Goal: Task Accomplishment & Management: Use online tool/utility

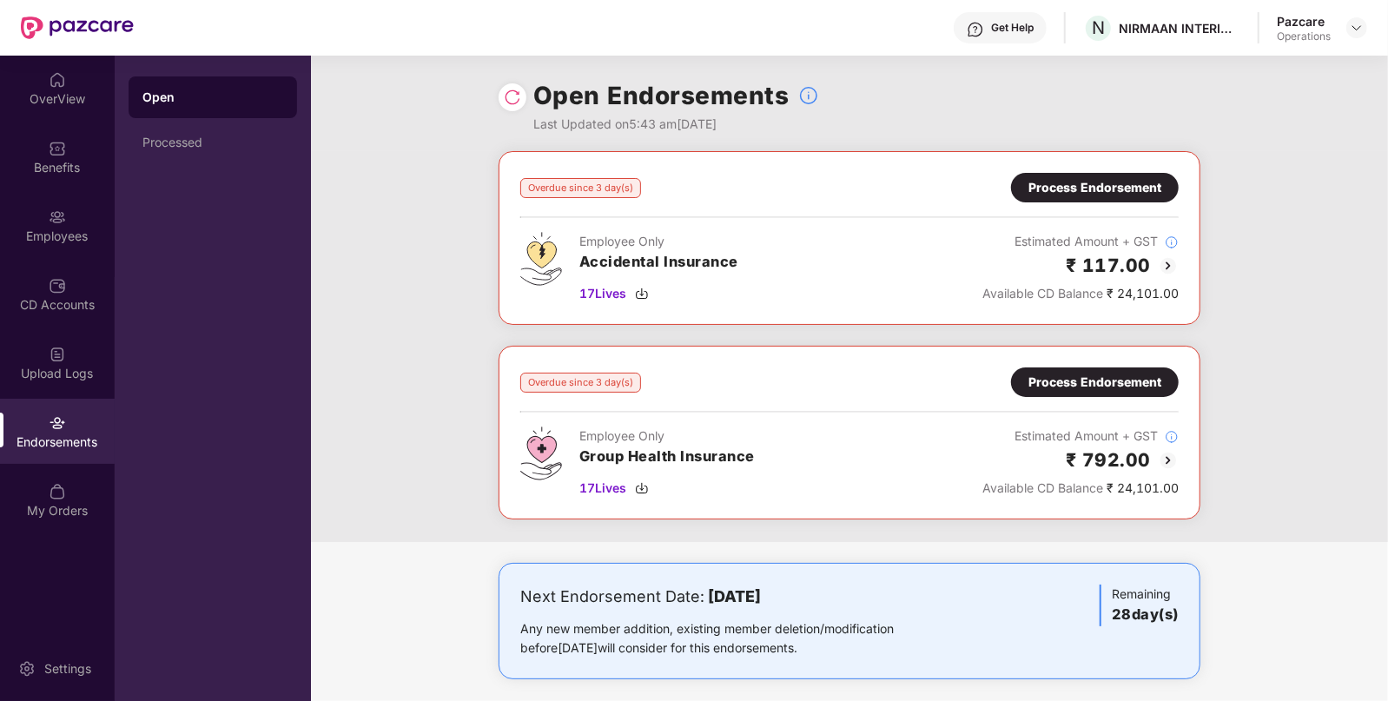
click at [1090, 381] on div "Process Endorsement" at bounding box center [1095, 382] width 133 height 19
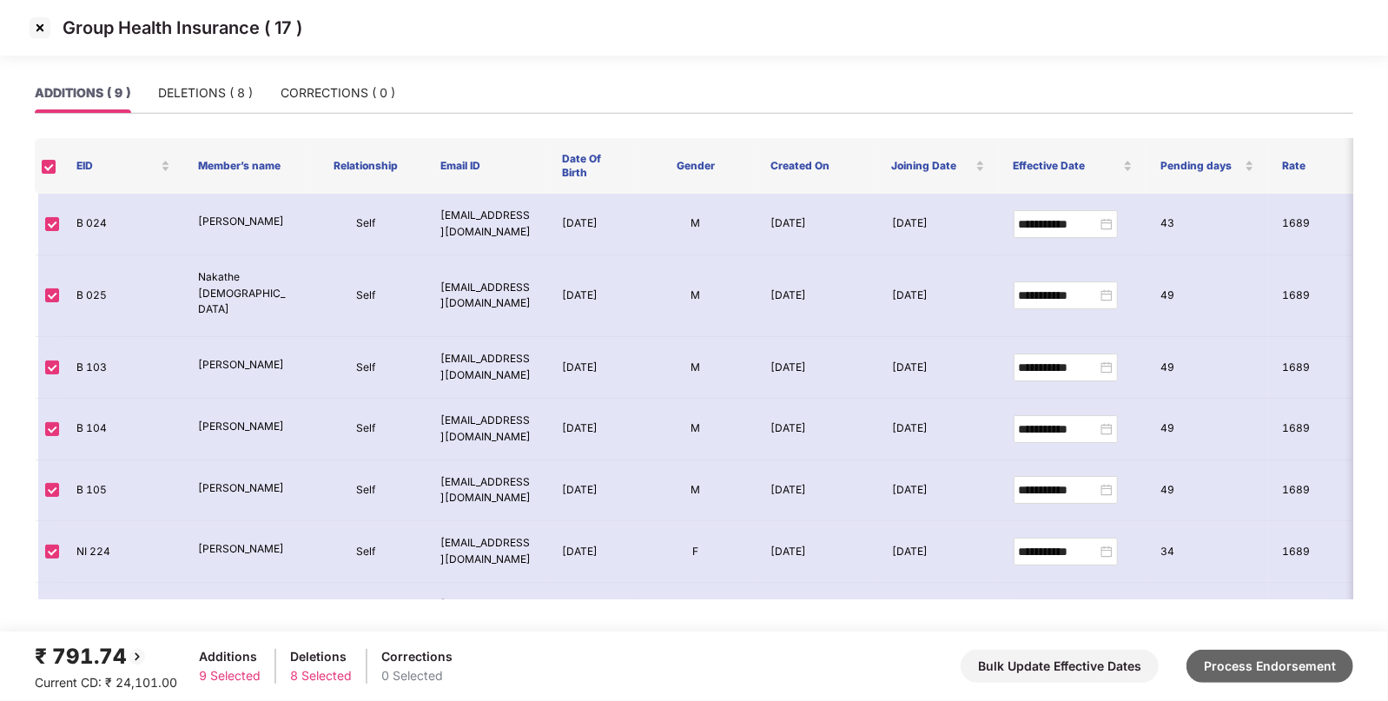
click at [1249, 673] on button "Process Endorsement" at bounding box center [1270, 666] width 167 height 33
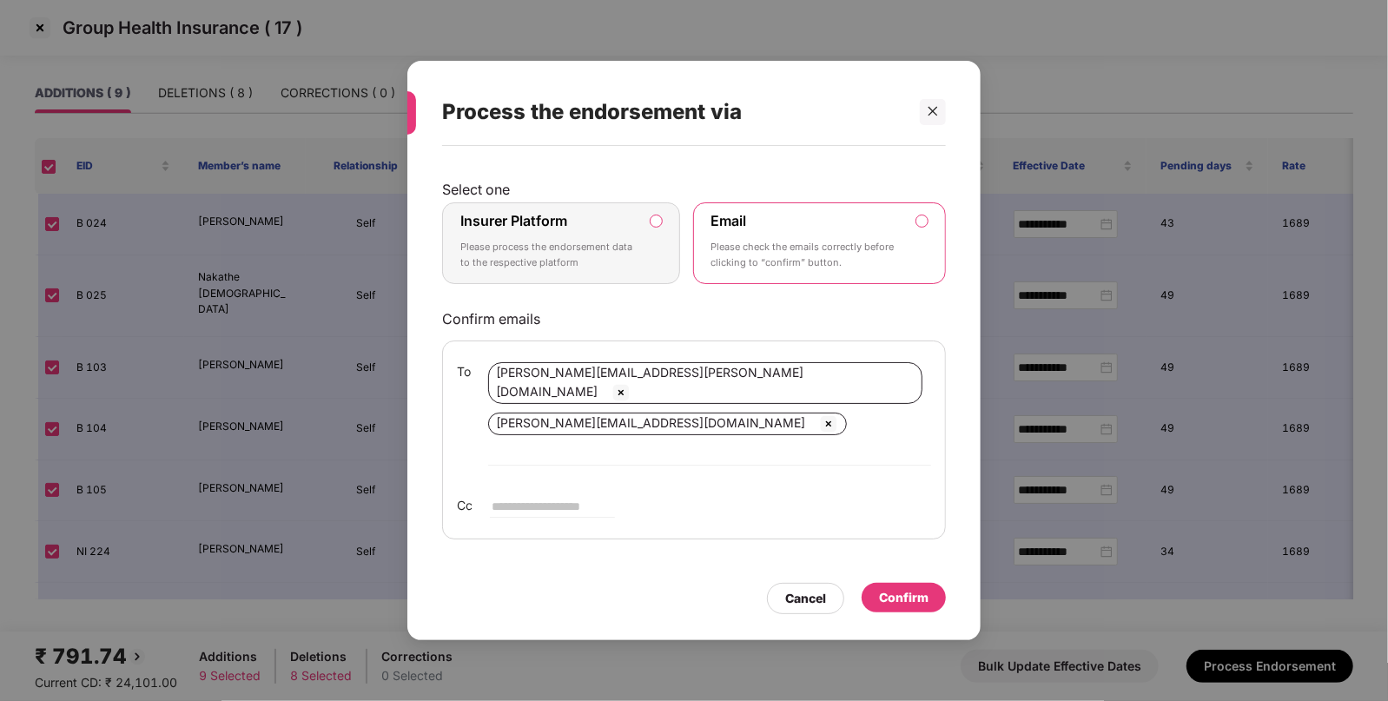
click at [479, 229] on label "Insurer Platform" at bounding box center [514, 220] width 107 height 17
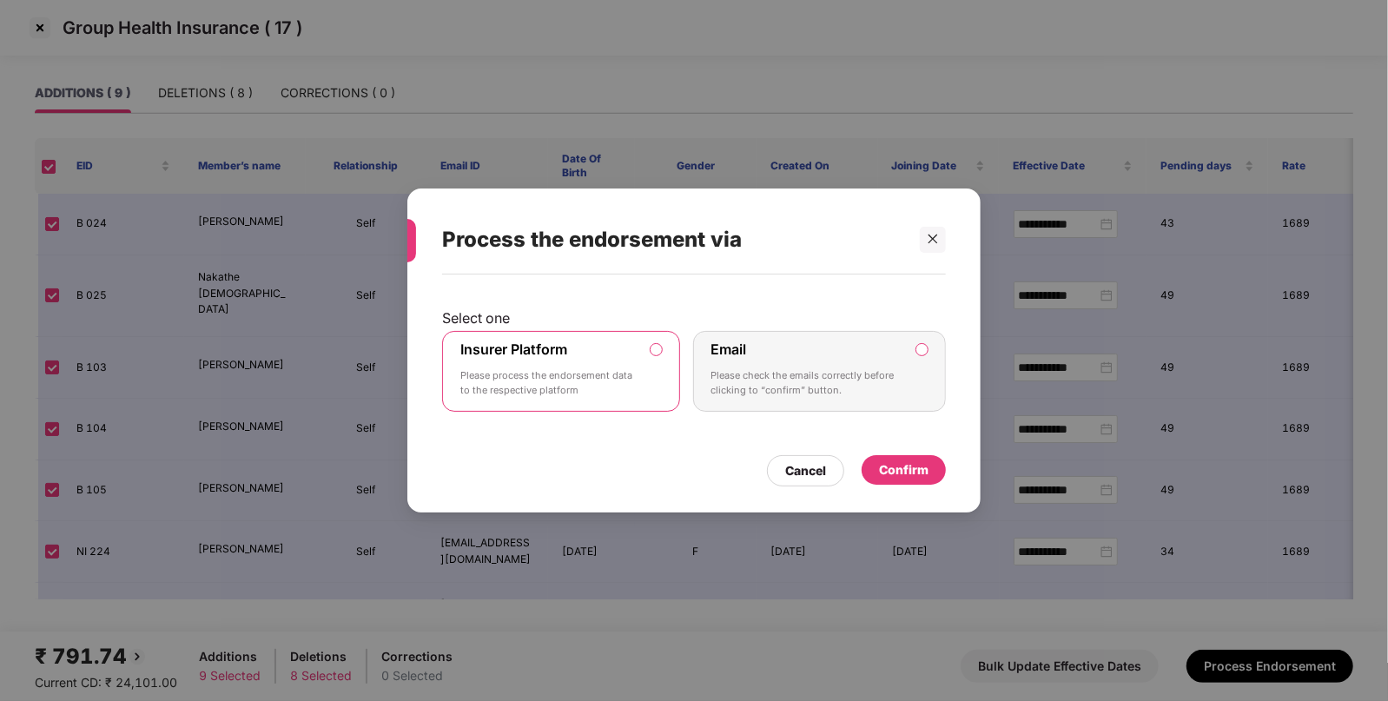
click at [908, 466] on div "Confirm" at bounding box center [904, 470] width 50 height 19
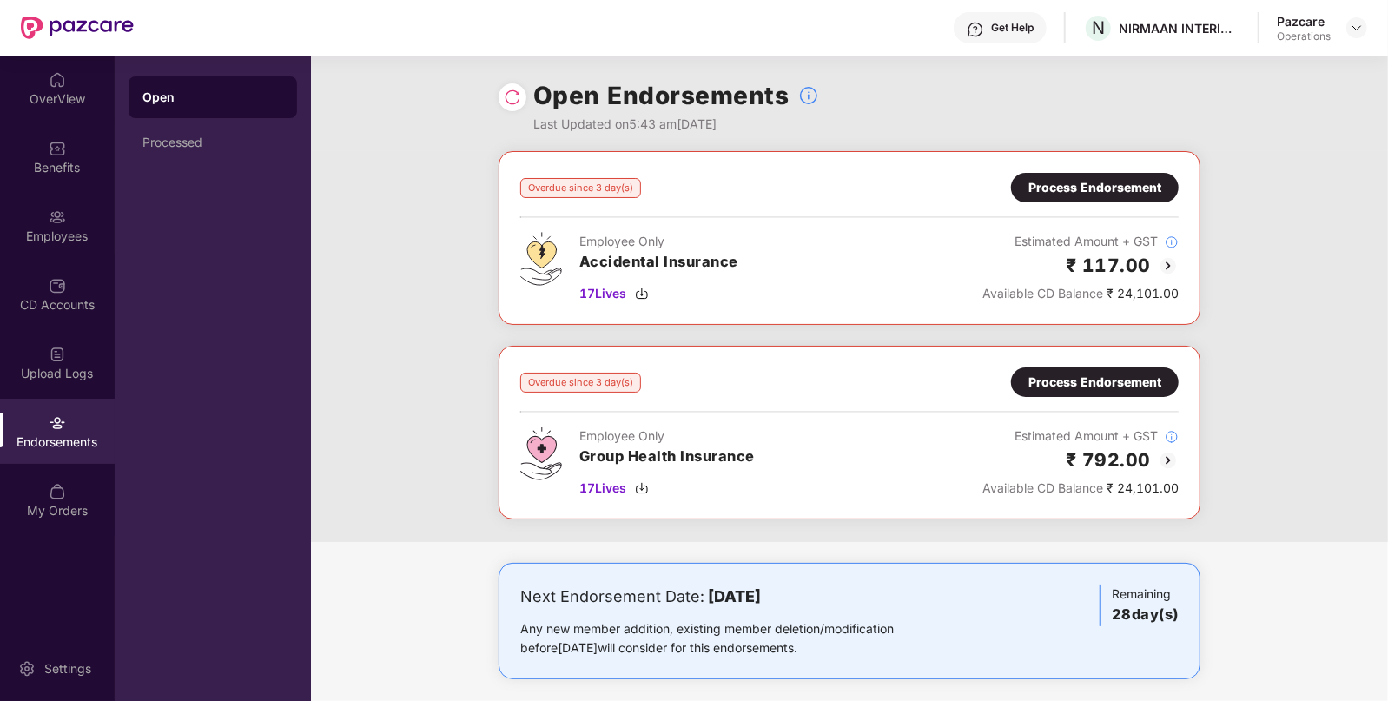
click at [518, 103] on img at bounding box center [512, 97] width 17 height 17
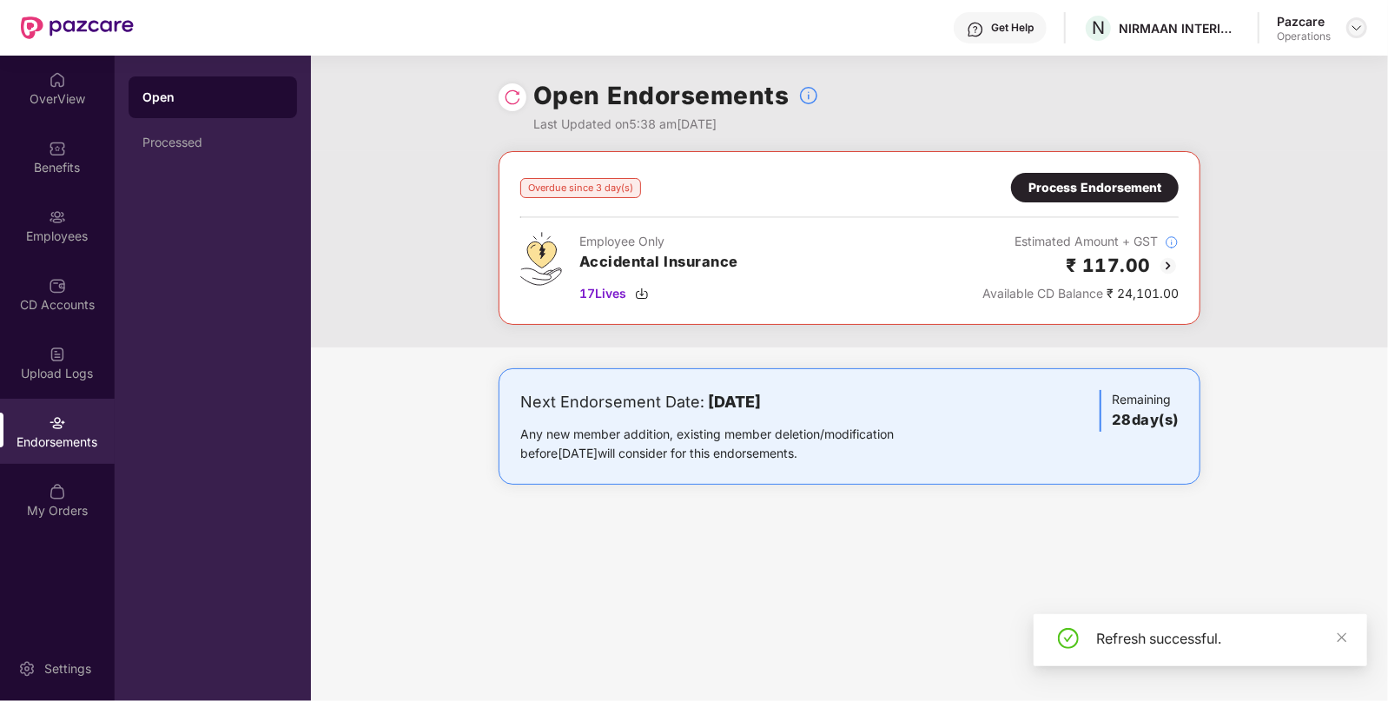
click at [1356, 24] on img at bounding box center [1357, 28] width 14 height 14
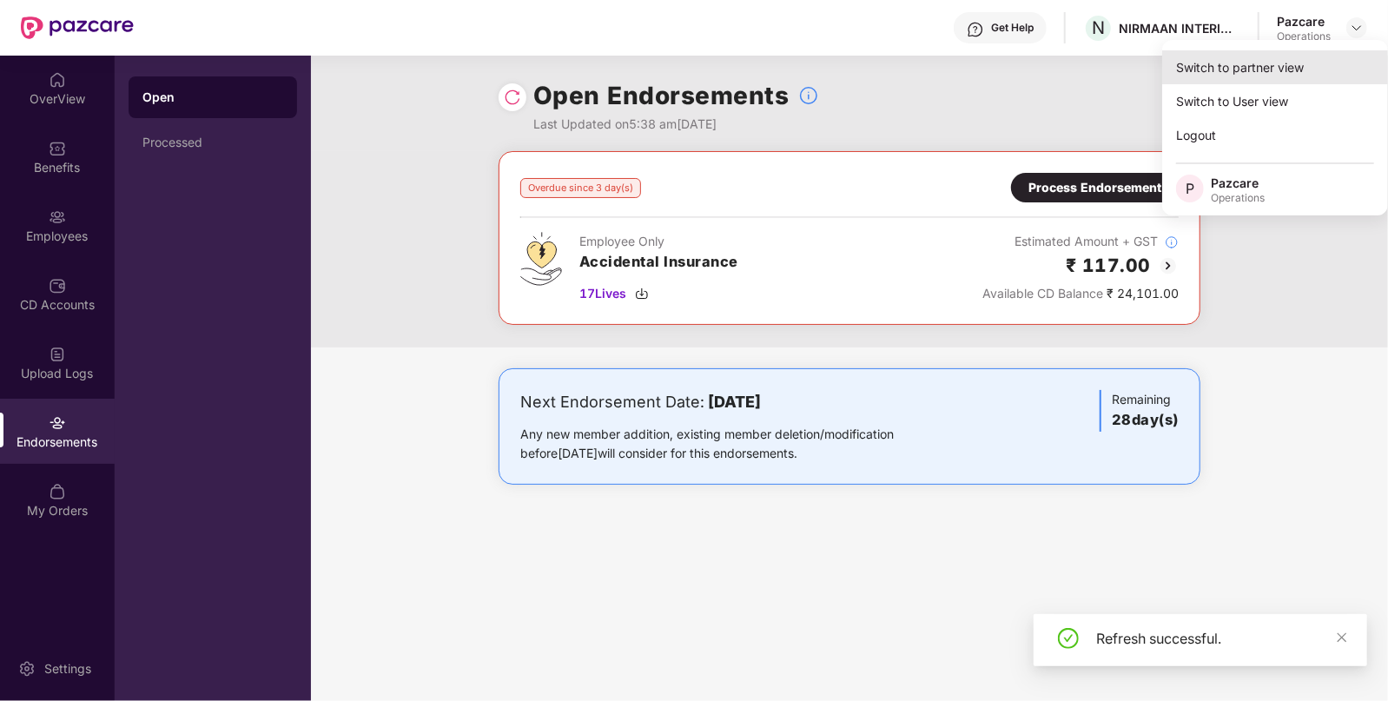
click at [1294, 78] on div "Switch to partner view" at bounding box center [1276, 67] width 226 height 34
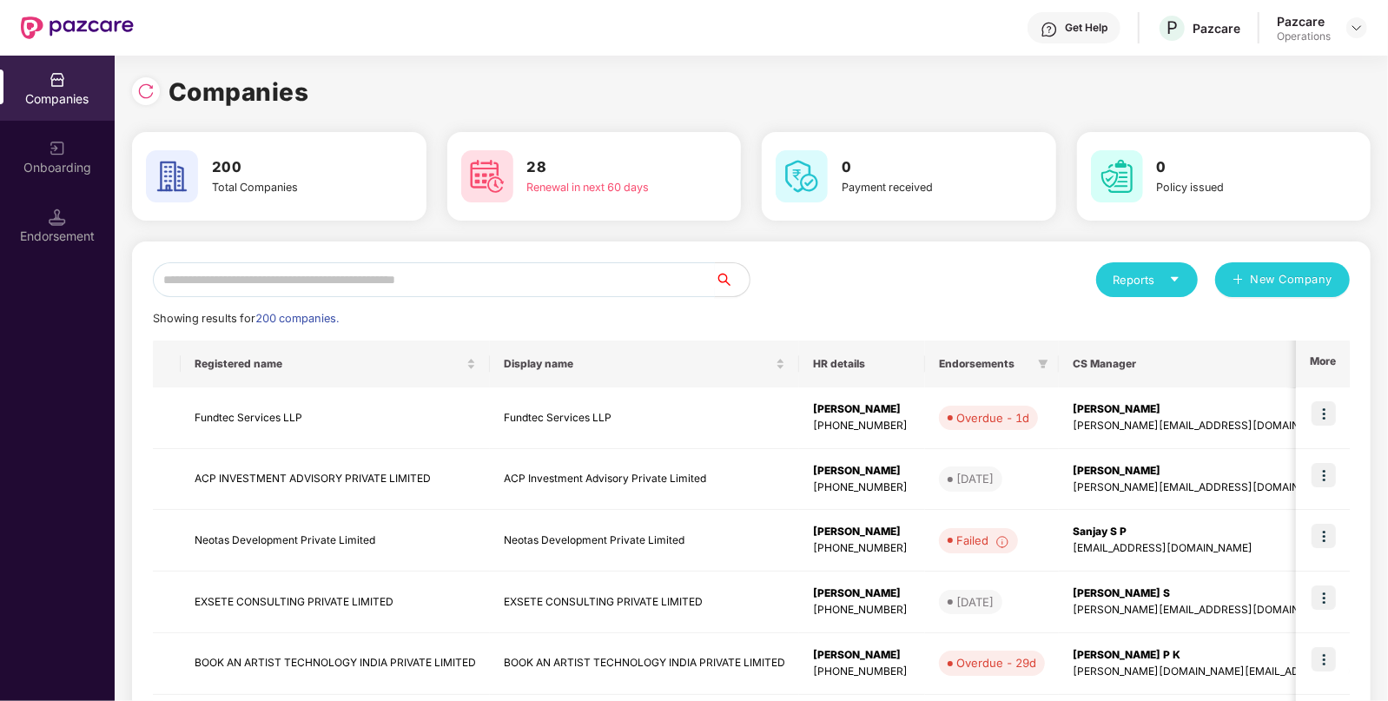
paste input "**********"
click at [527, 282] on input "**********" at bounding box center [434, 279] width 562 height 35
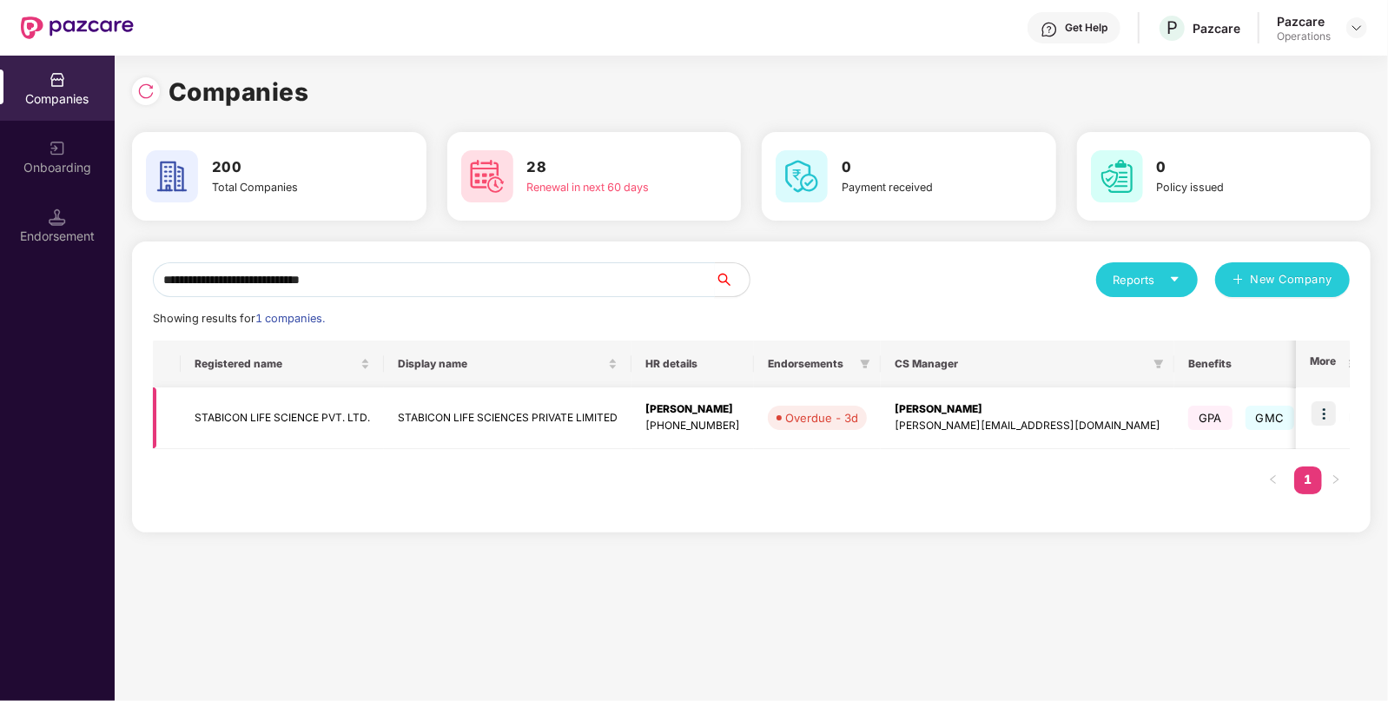
type input "**********"
click at [1324, 421] on img at bounding box center [1324, 413] width 24 height 24
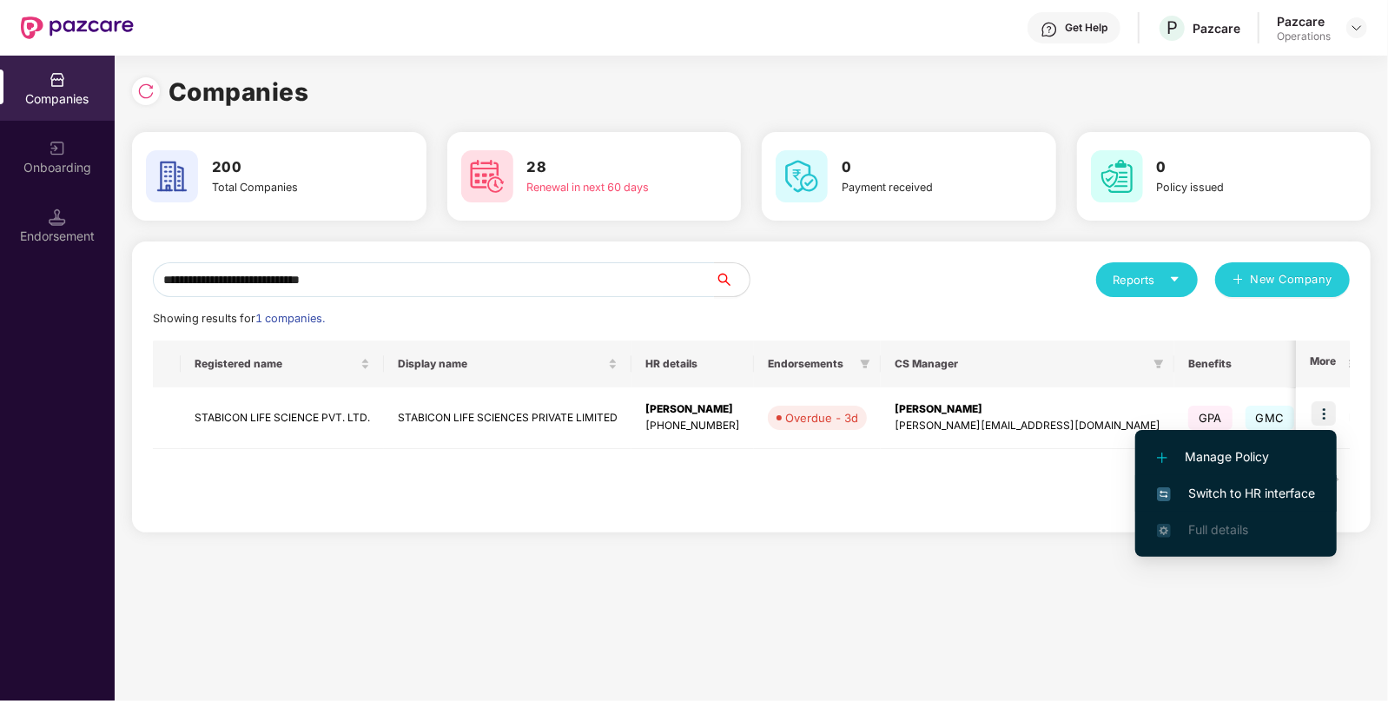
click at [1254, 489] on span "Switch to HR interface" at bounding box center [1236, 493] width 158 height 19
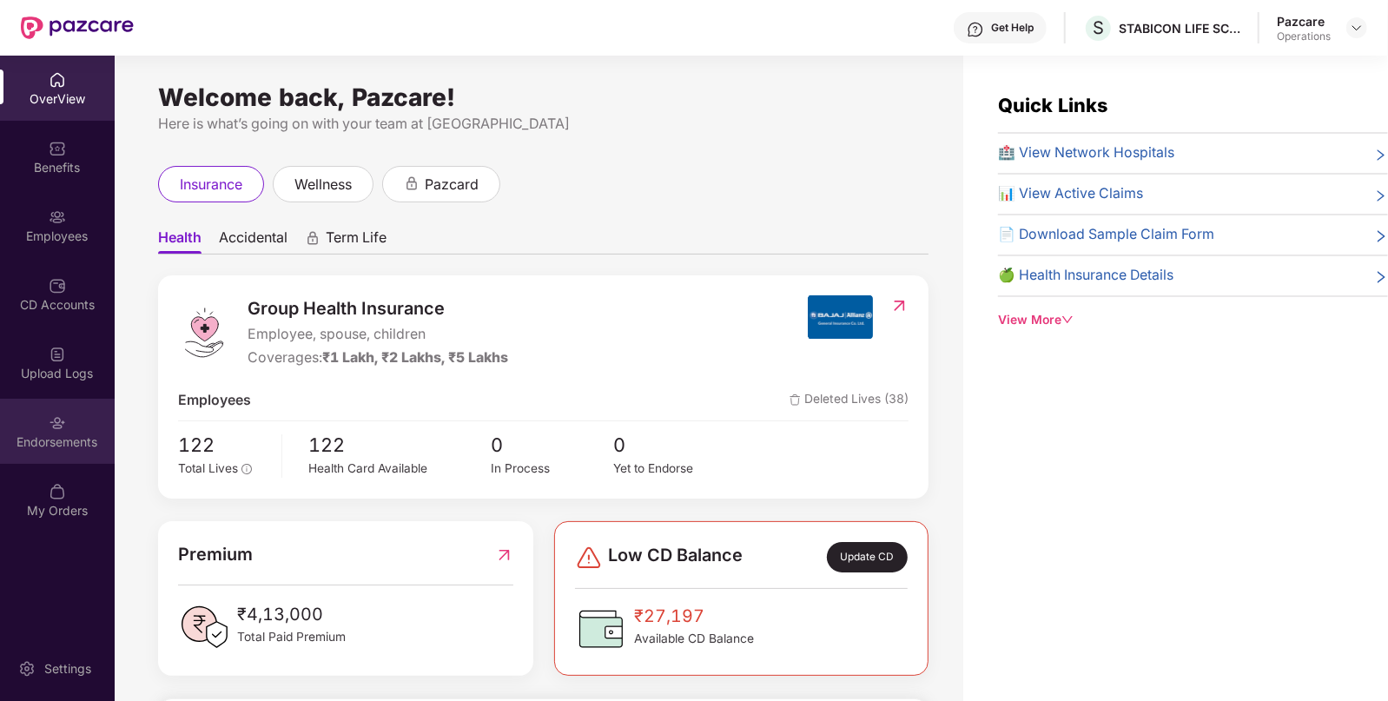
click at [60, 437] on div "Endorsements" at bounding box center [57, 442] width 115 height 17
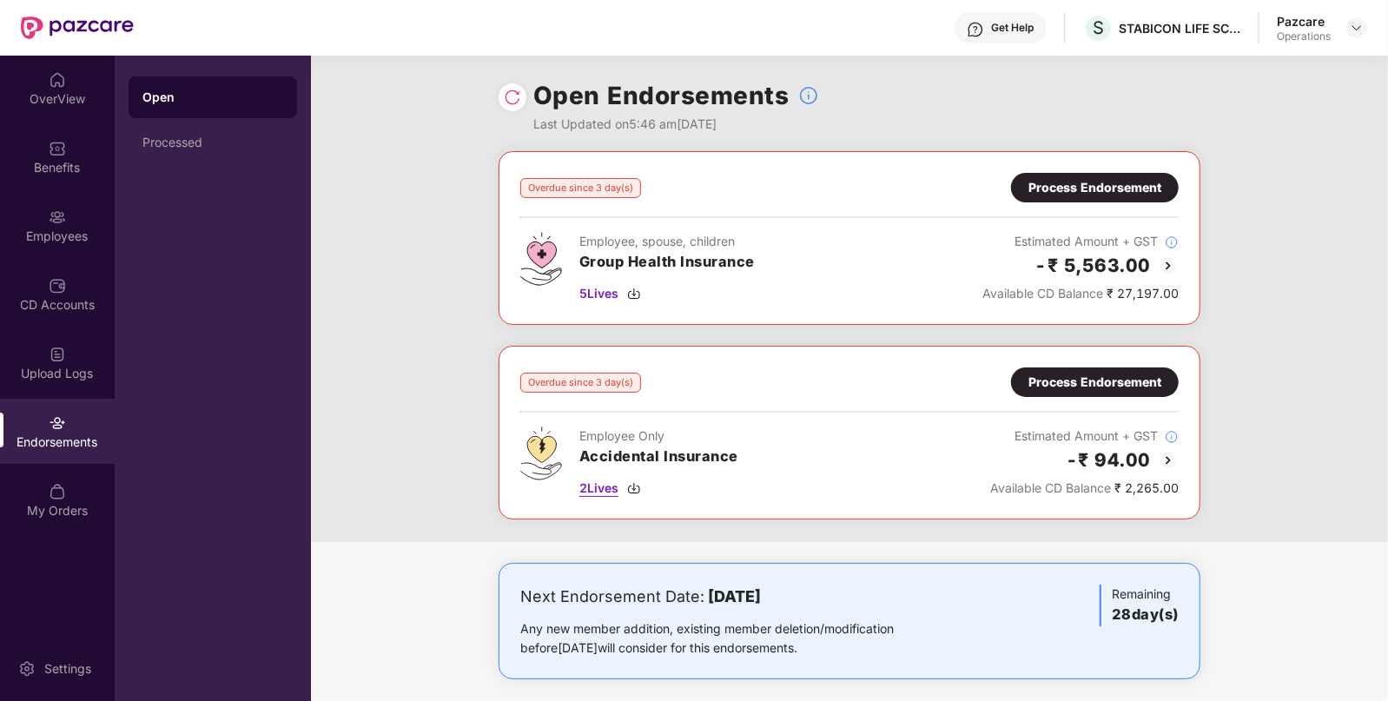
drag, startPoint x: 599, startPoint y: 487, endPoint x: 618, endPoint y: 489, distance: 19.3
click at [600, 487] on span "2 Lives" at bounding box center [599, 488] width 39 height 19
click at [1350, 30] on img at bounding box center [1357, 28] width 14 height 14
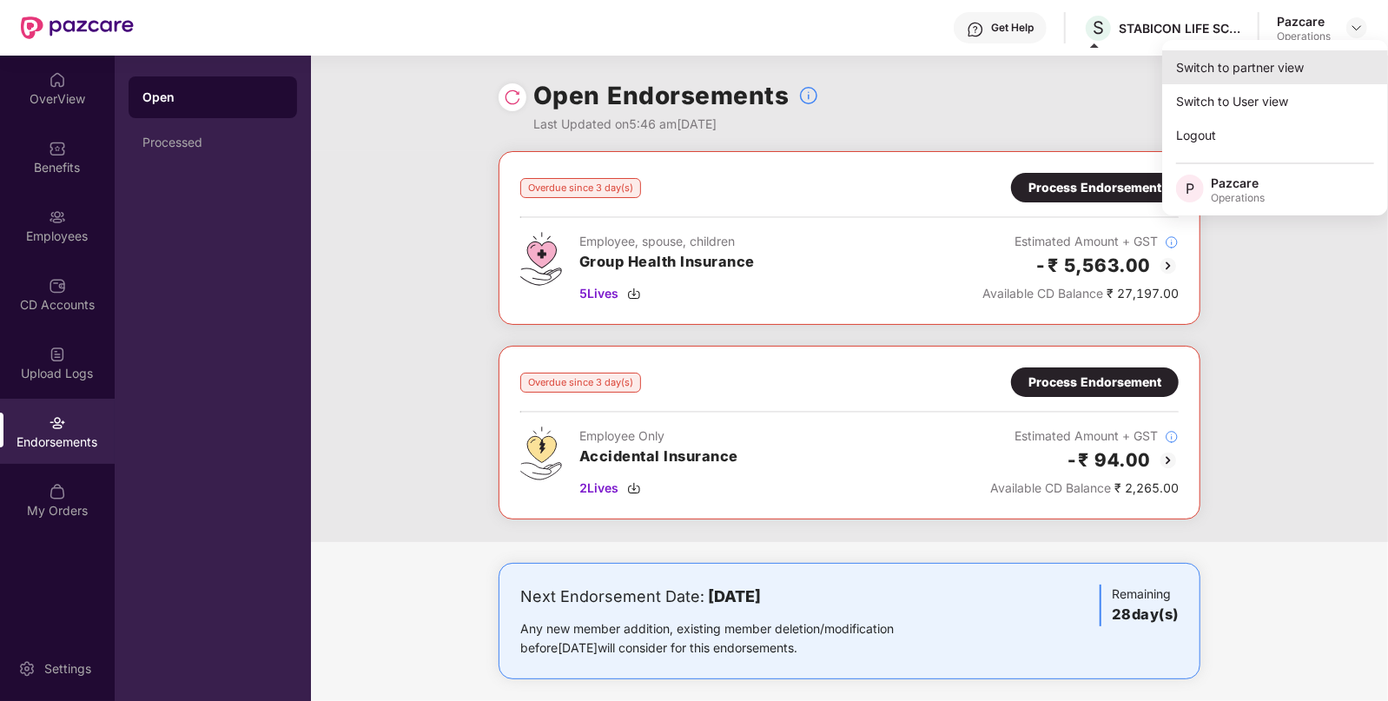
click at [1276, 70] on div "Switch to partner view" at bounding box center [1276, 67] width 226 height 34
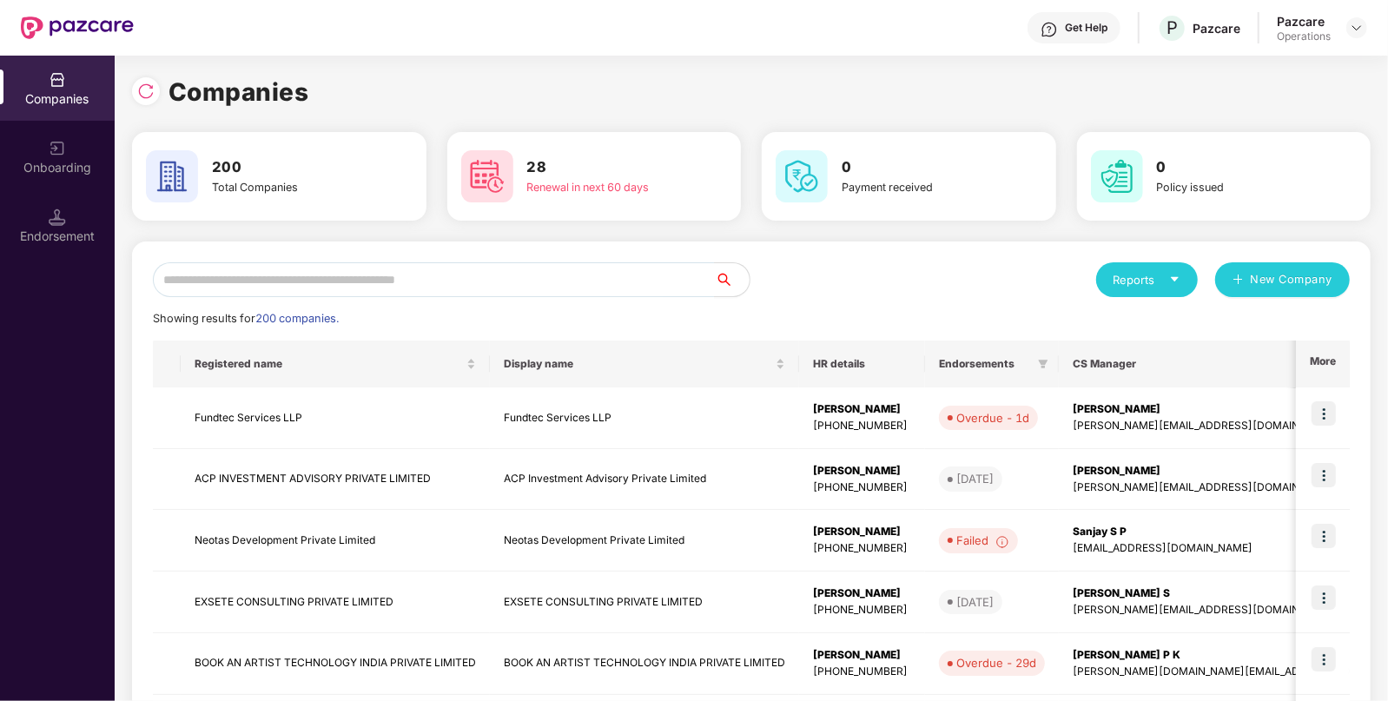
click at [559, 257] on div "Reports New Company Showing results for 200 companies. Registered name Display …" at bounding box center [751, 664] width 1239 height 844
click at [548, 277] on input "text" at bounding box center [434, 279] width 562 height 35
paste input "**********"
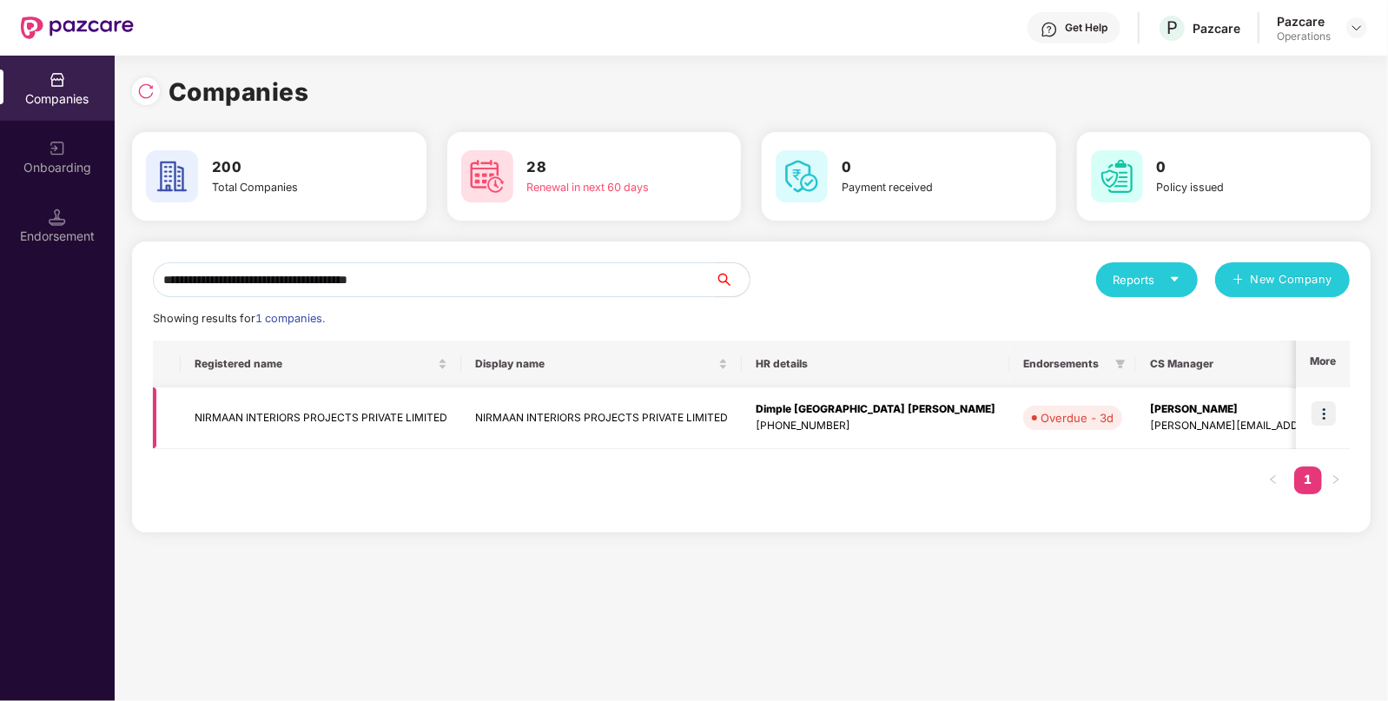
type input "**********"
click at [1330, 394] on td at bounding box center [1323, 419] width 54 height 62
click at [1333, 411] on img at bounding box center [1324, 413] width 24 height 24
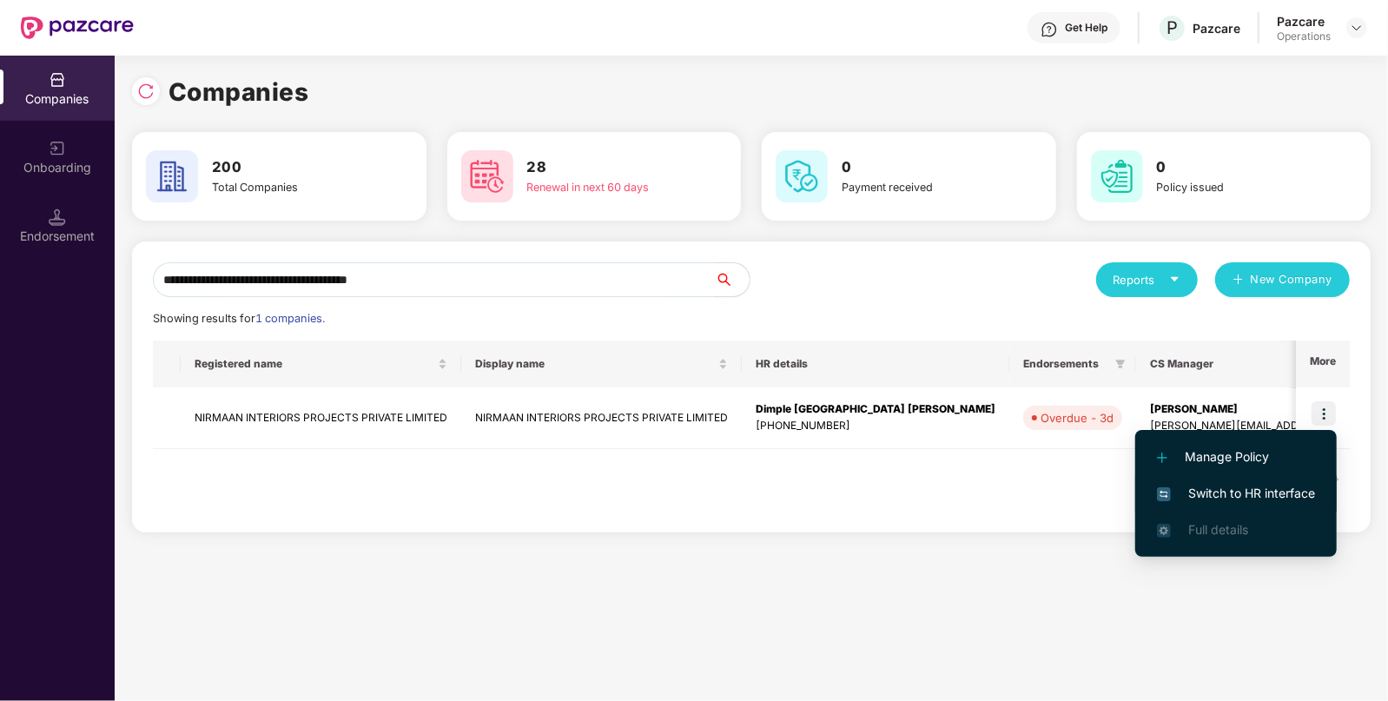
click at [1271, 494] on span "Switch to HR interface" at bounding box center [1236, 493] width 158 height 19
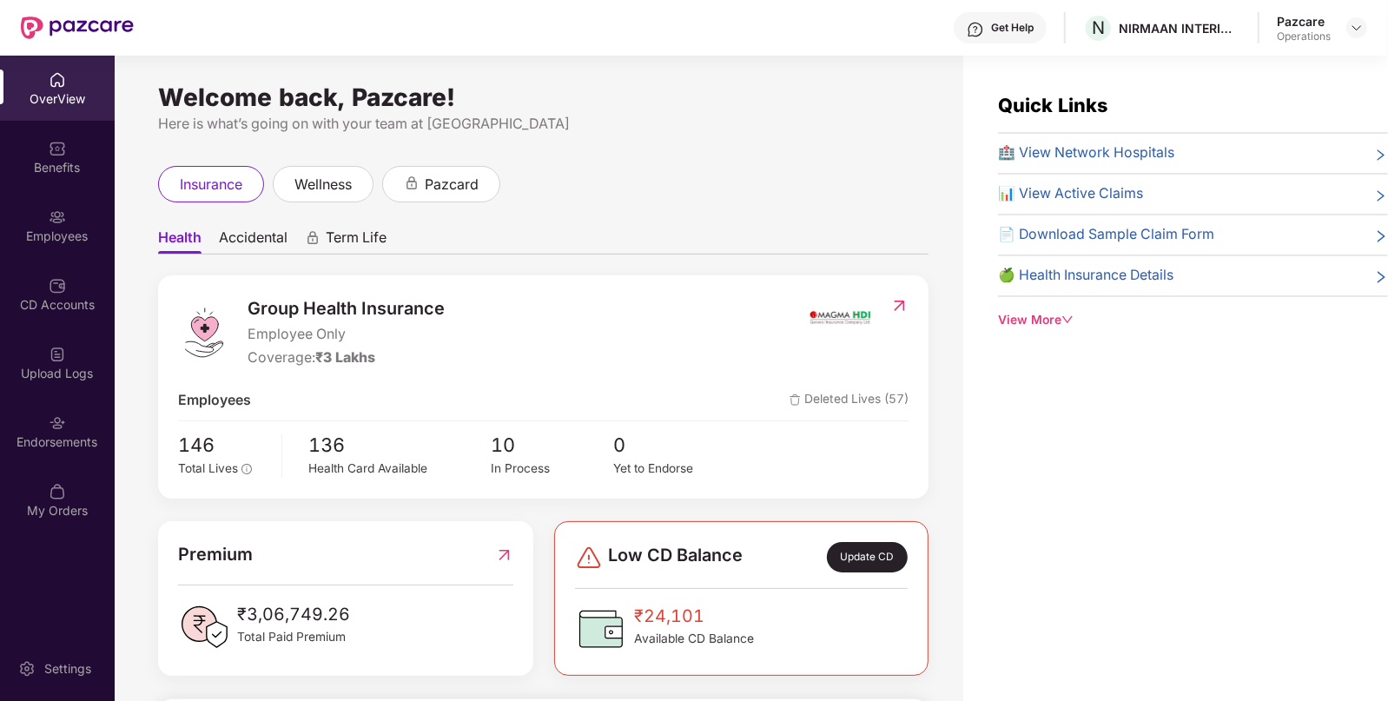
click at [83, 437] on div "Endorsements" at bounding box center [57, 442] width 115 height 17
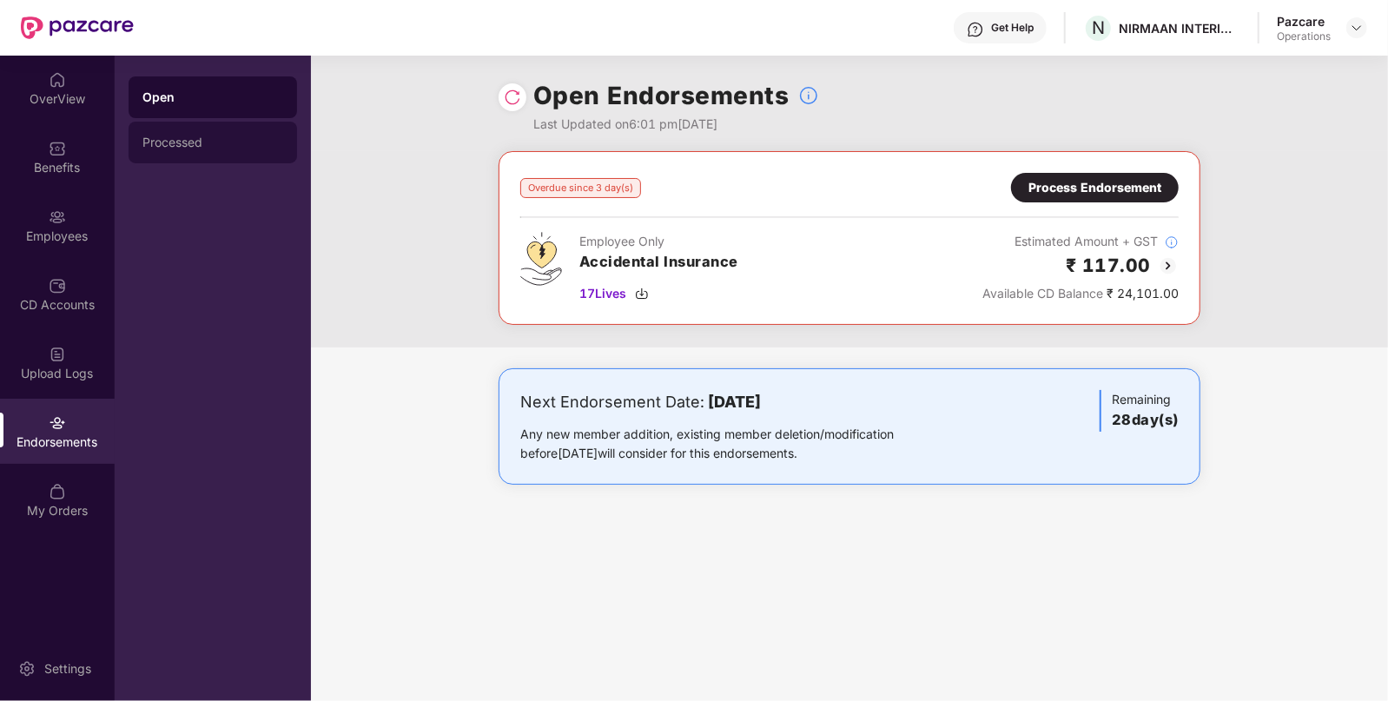
click at [173, 140] on div "Processed" at bounding box center [212, 143] width 141 height 14
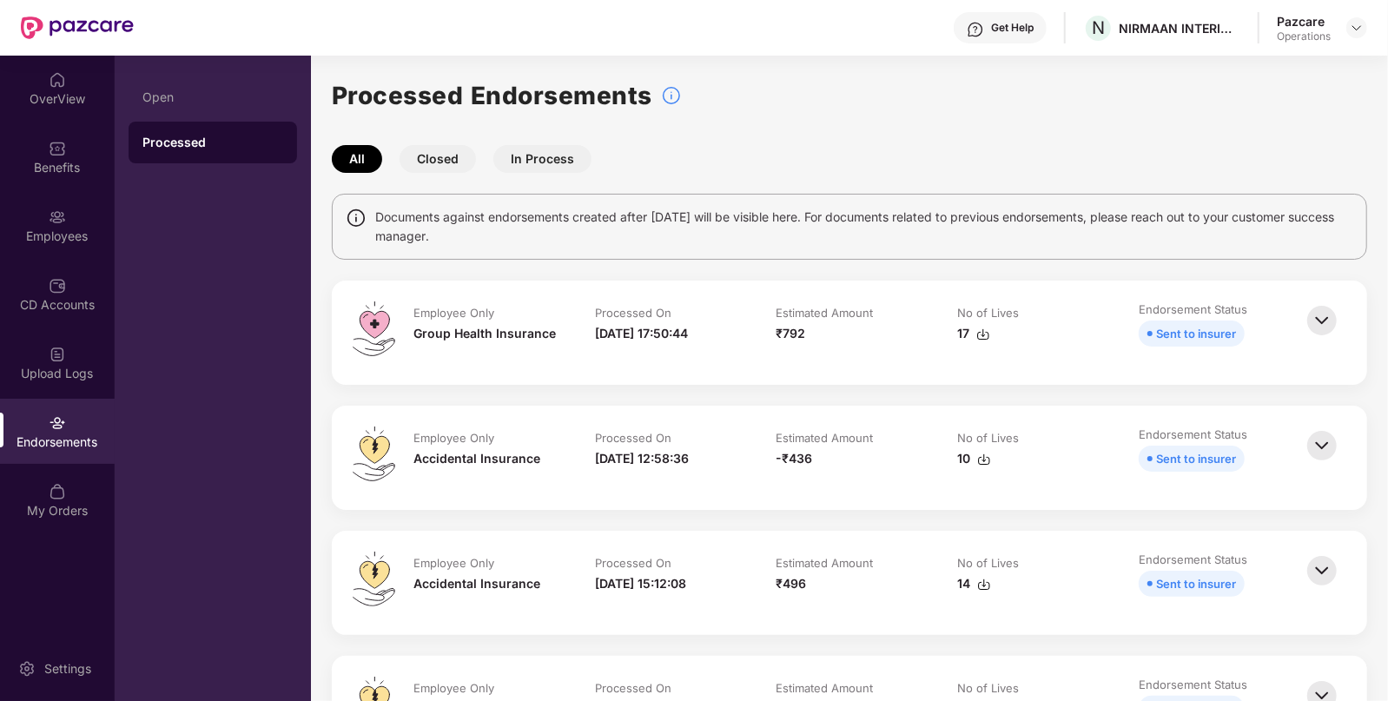
click at [977, 337] on img at bounding box center [984, 335] width 14 height 14
click at [1367, 30] on div at bounding box center [1357, 27] width 21 height 21
click at [1366, 15] on div "Pazcare Operations" at bounding box center [1322, 28] width 90 height 30
click at [1356, 25] on img at bounding box center [1357, 28] width 14 height 14
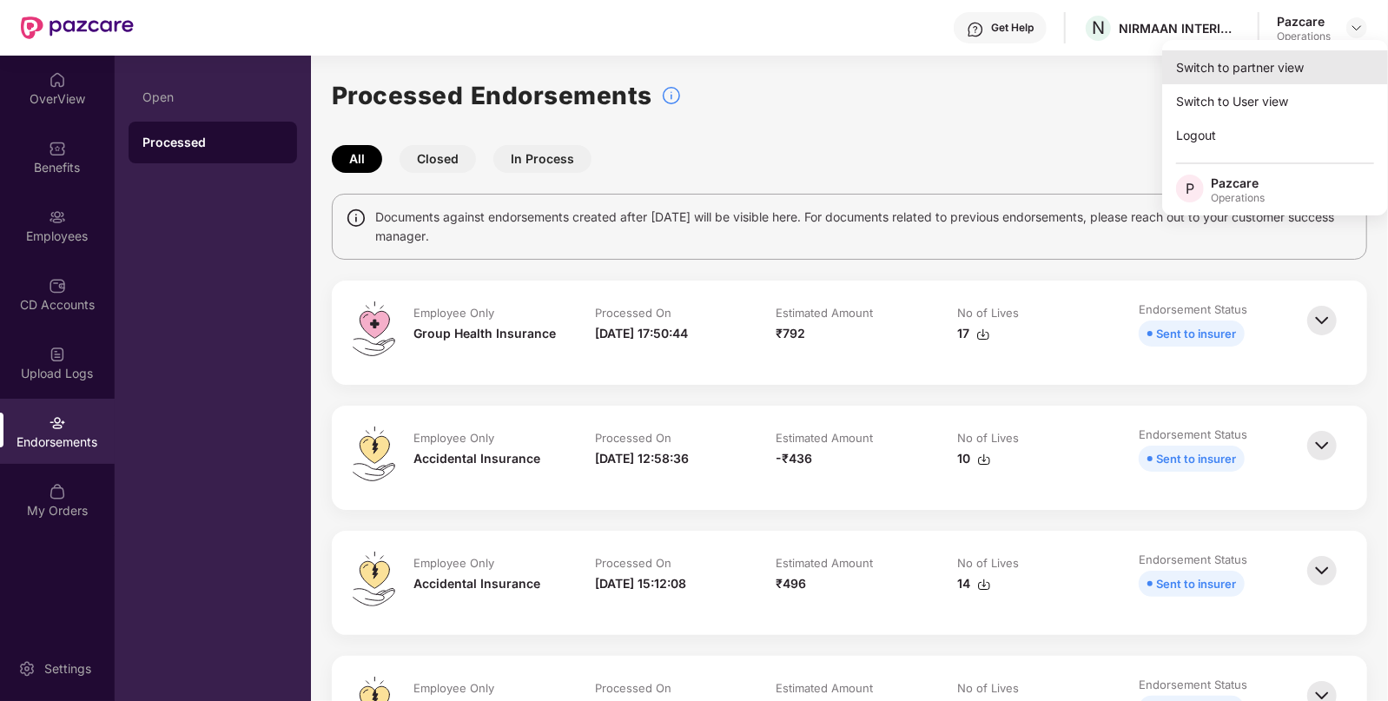
click at [1330, 67] on div "Switch to partner view" at bounding box center [1276, 67] width 226 height 34
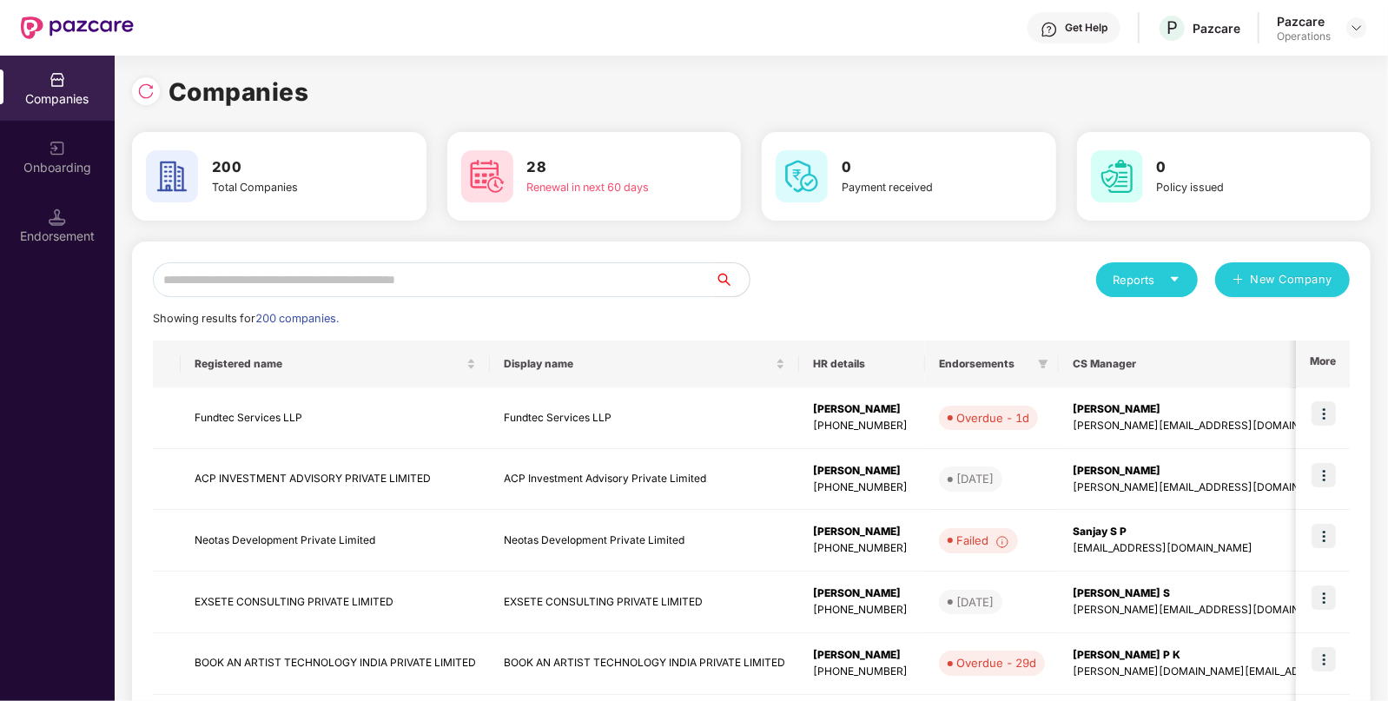
click at [663, 289] on input "text" at bounding box center [434, 279] width 562 height 35
paste input "**********"
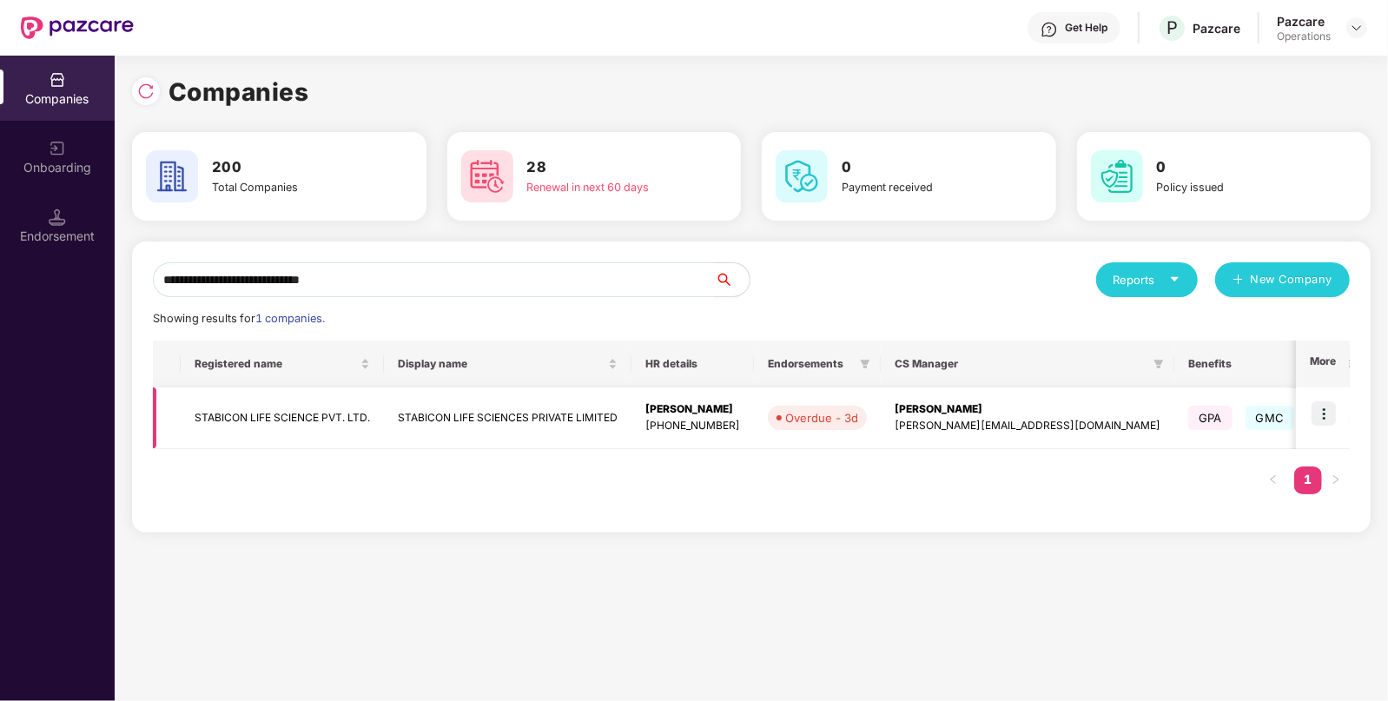
type input "**********"
click at [1323, 413] on img at bounding box center [1324, 413] width 24 height 24
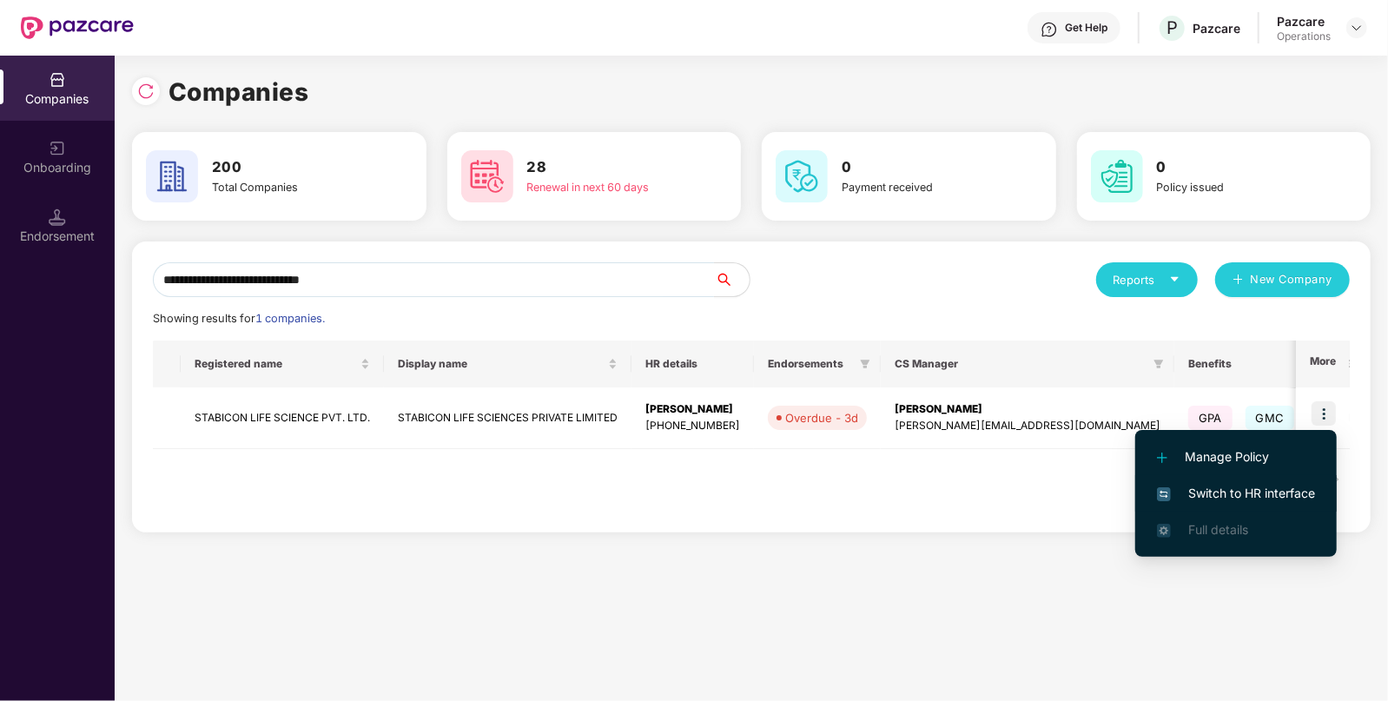
click at [1249, 487] on span "Switch to HR interface" at bounding box center [1236, 493] width 158 height 19
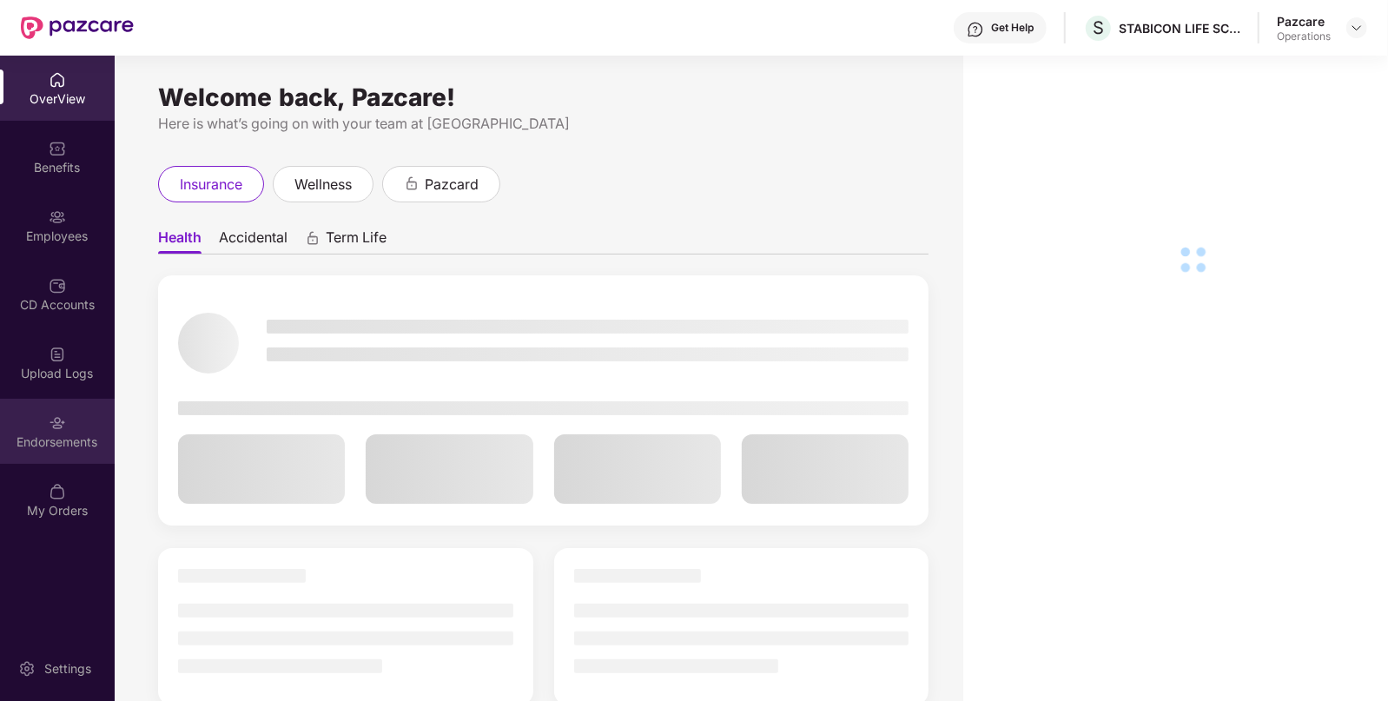
click at [54, 434] on div "Endorsements" at bounding box center [57, 442] width 115 height 17
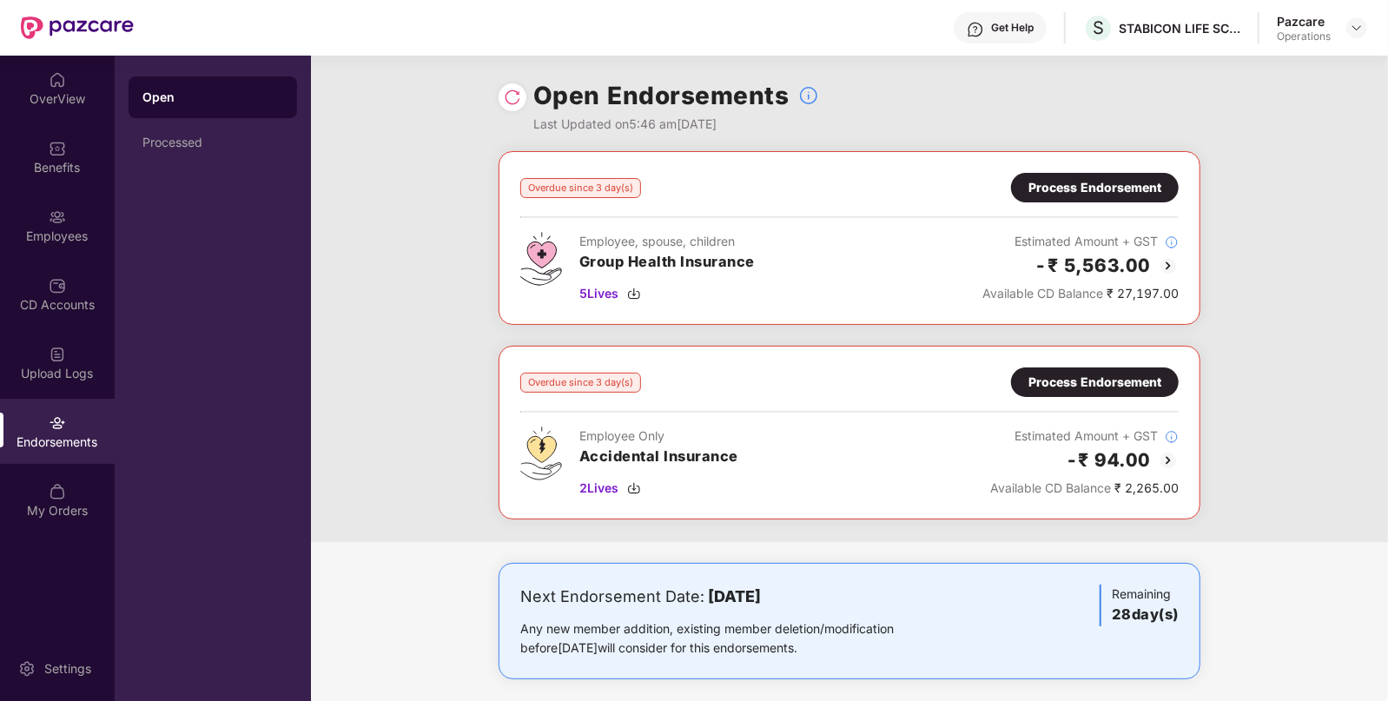
click at [1100, 389] on div "Process Endorsement" at bounding box center [1095, 382] width 133 height 19
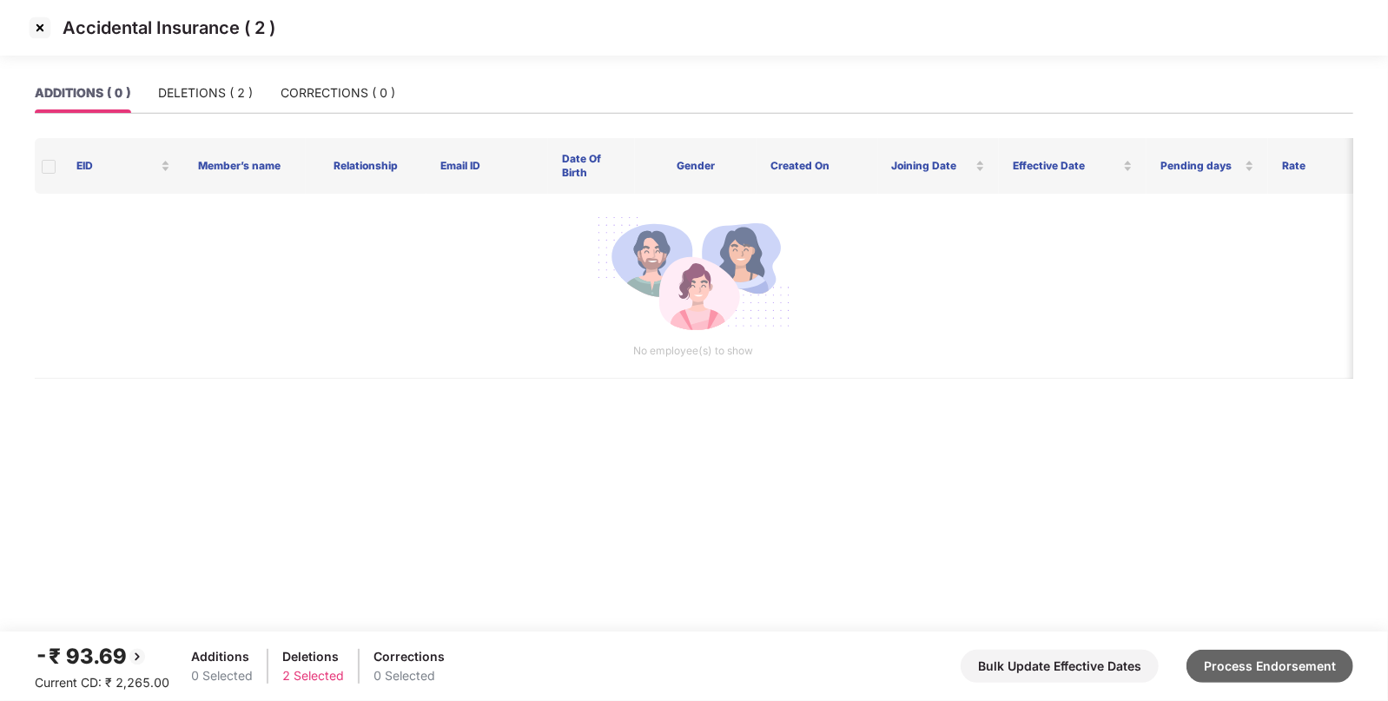
click at [1235, 668] on button "Process Endorsement" at bounding box center [1270, 666] width 167 height 33
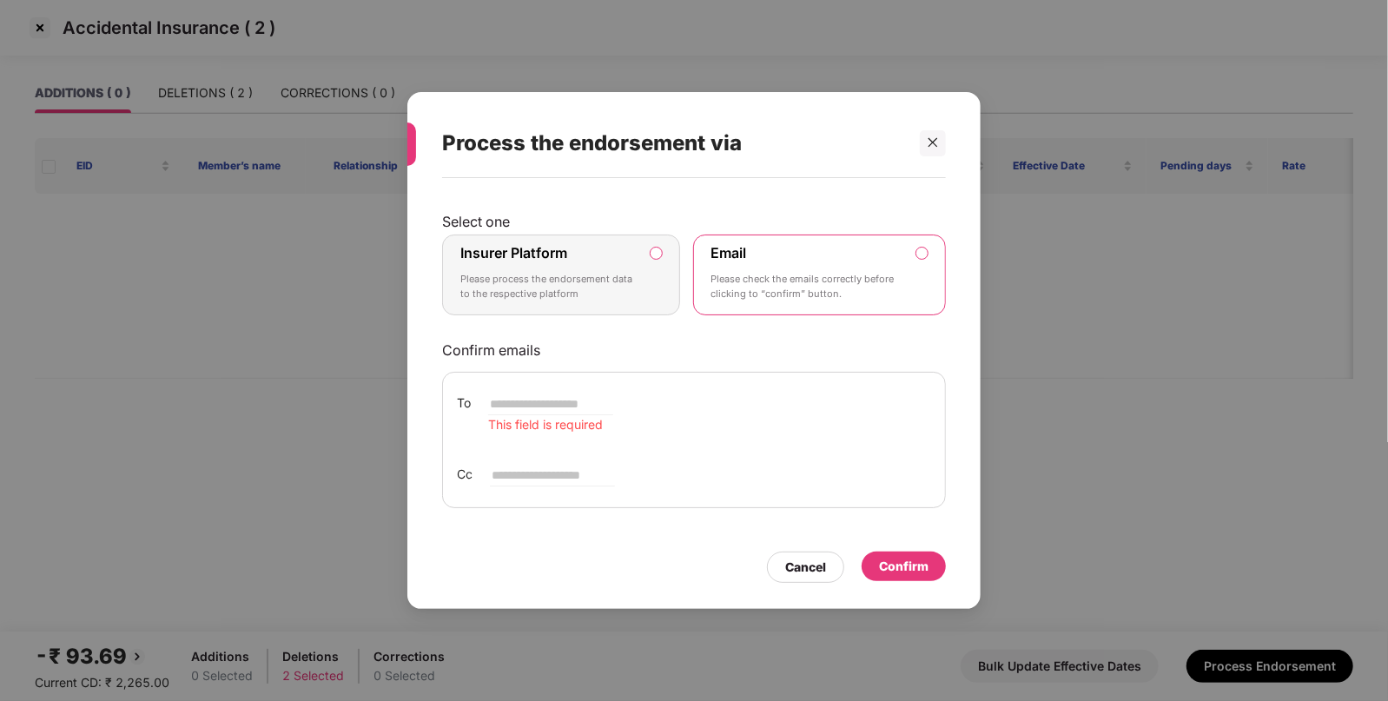
click at [629, 294] on p "Please process the endorsement data to the respective platform" at bounding box center [549, 287] width 177 height 30
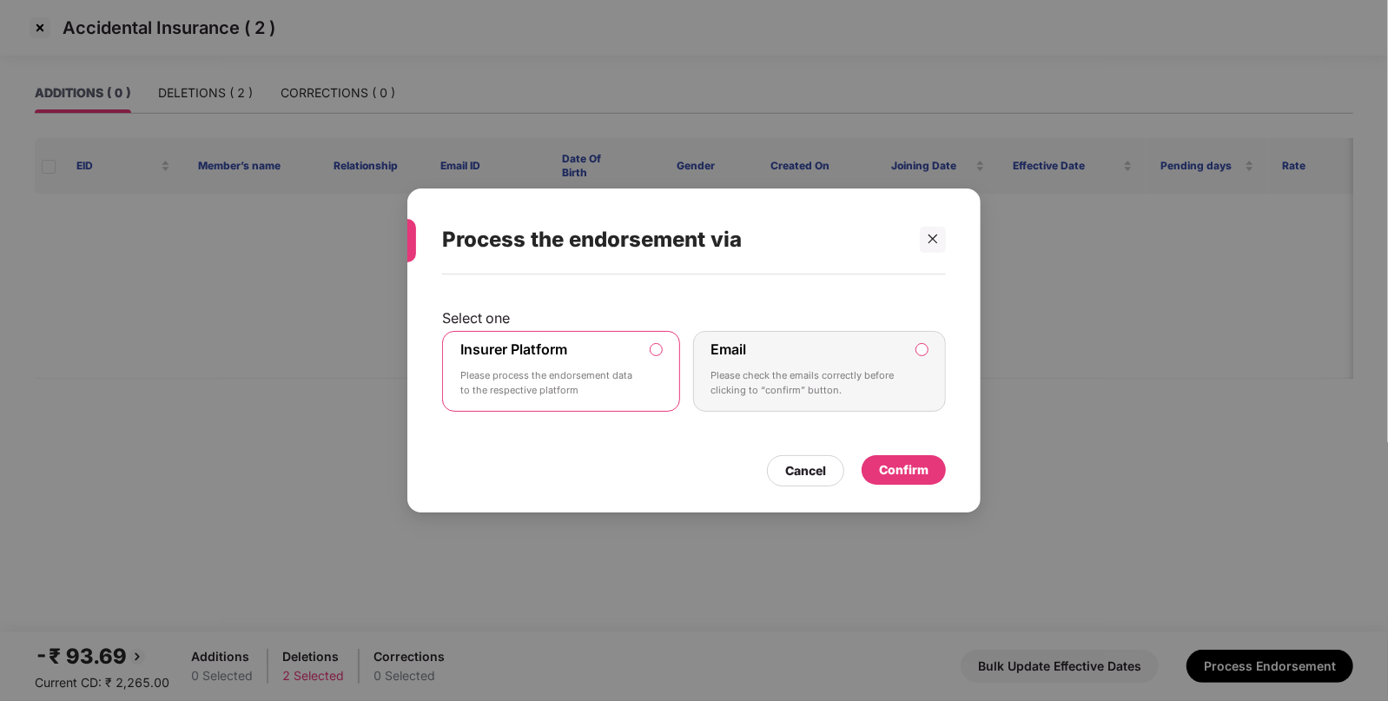
click at [929, 470] on div "Confirm" at bounding box center [904, 470] width 84 height 30
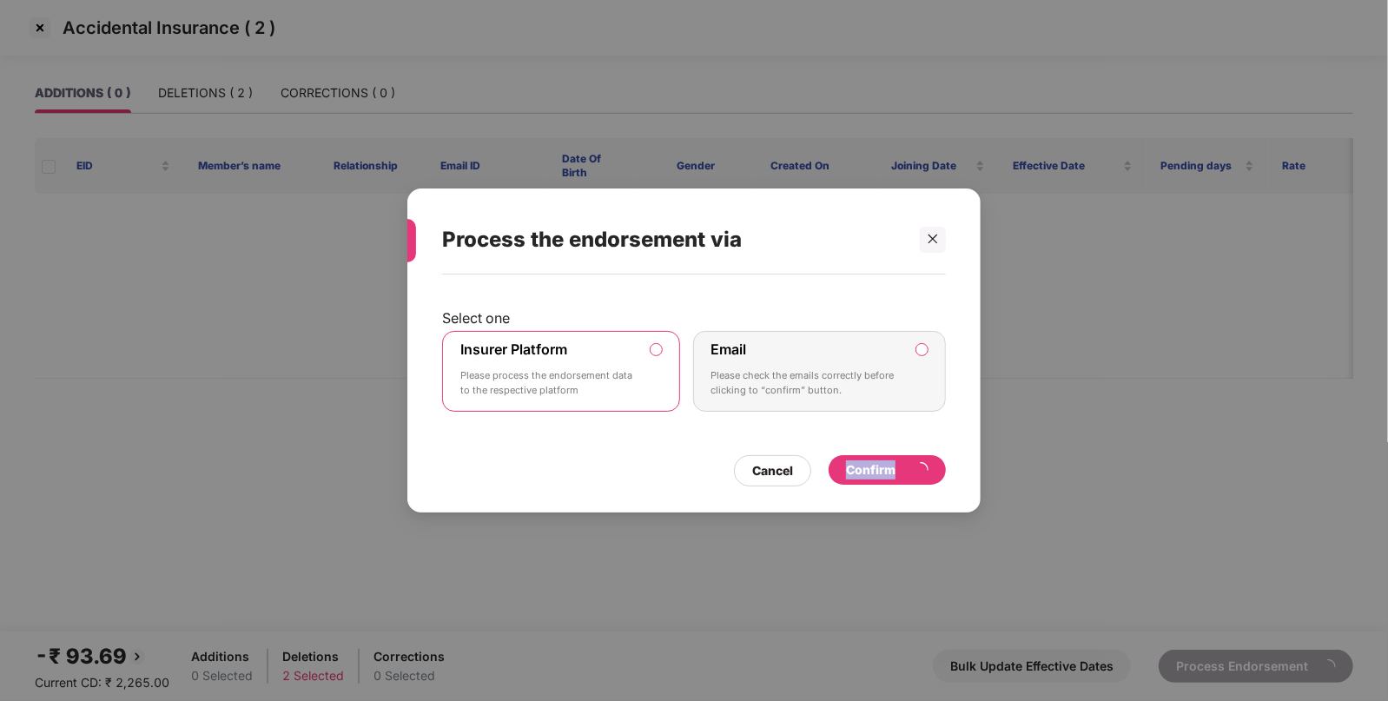
click at [929, 470] on div "Confirm" at bounding box center [887, 470] width 117 height 30
